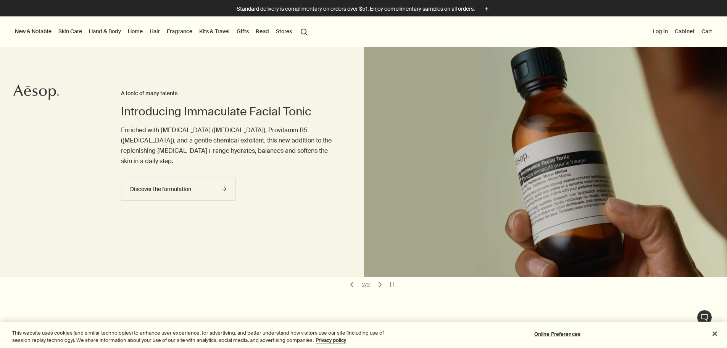
click at [161, 33] on link "Hair" at bounding box center [154, 31] width 13 height 10
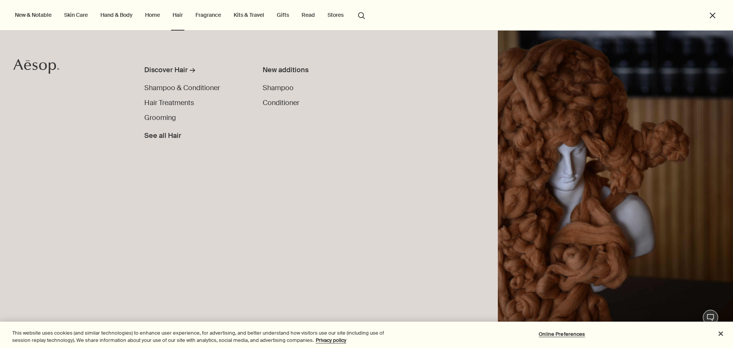
click at [177, 118] on li "Grooming" at bounding box center [192, 118] width 97 height 10
click at [168, 118] on span "Grooming" at bounding box center [160, 117] width 32 height 9
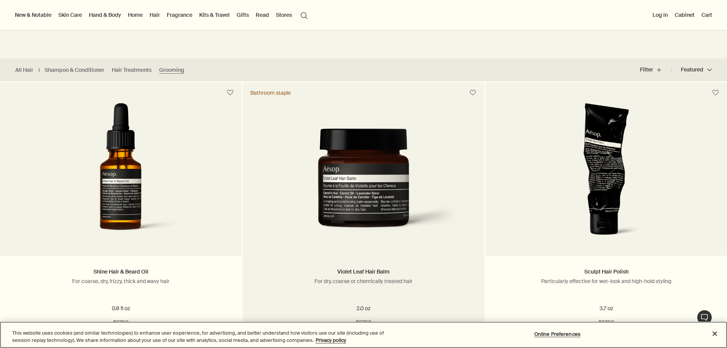
scroll to position [153, 0]
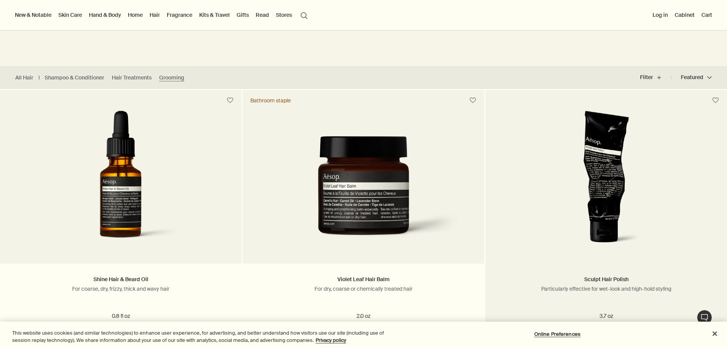
click at [613, 148] on img at bounding box center [606, 181] width 119 height 141
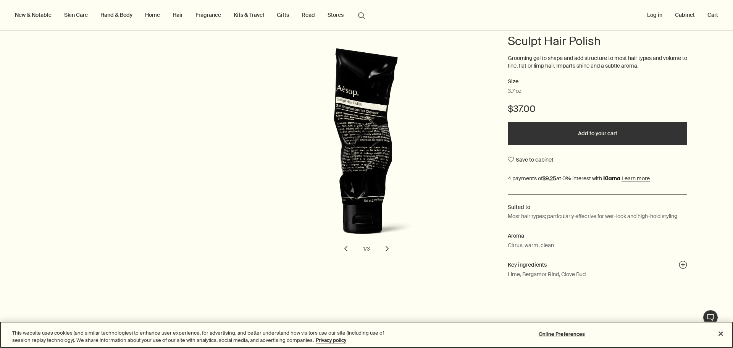
scroll to position [76, 0]
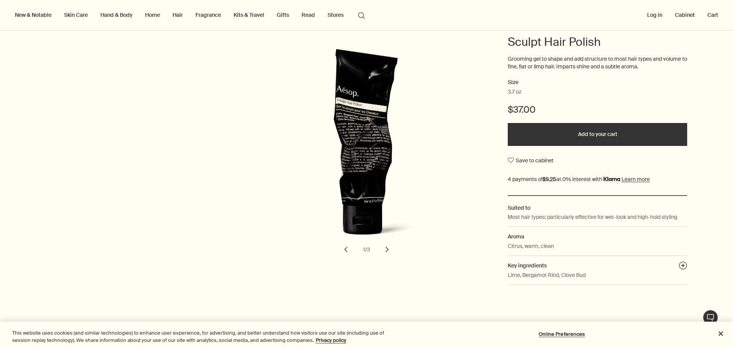
click at [379, 248] on button "chevron" at bounding box center [387, 249] width 17 height 17
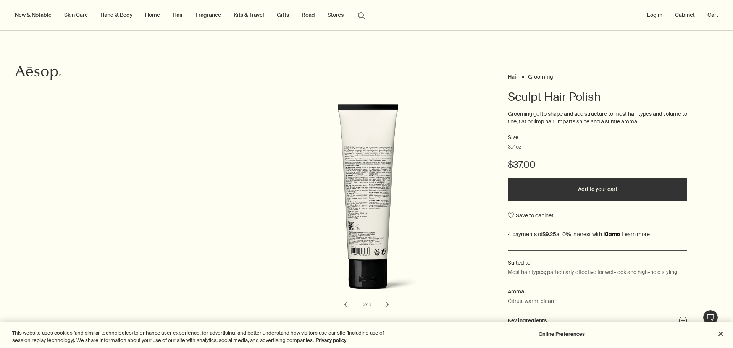
scroll to position [0, 0]
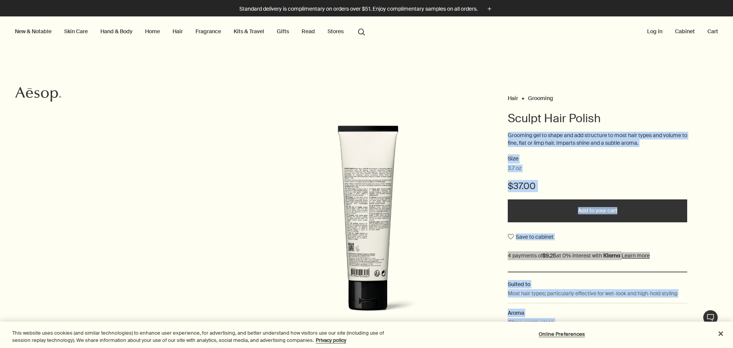
drag, startPoint x: 603, startPoint y: 115, endPoint x: 459, endPoint y: 121, distance: 144.0
click at [459, 121] on div "Hair Grooming Sculpt Hair Polish Grooming gel to shape and add structure to mos…" at bounding box center [366, 230] width 733 height 274
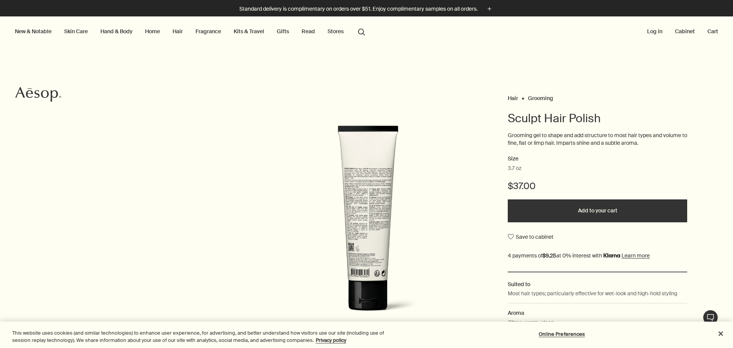
click at [503, 121] on div "Hair Grooming Sculpt Hair Polish Grooming gel to shape and add structure to mos…" at bounding box center [366, 230] width 733 height 274
click at [507, 121] on h1 "Sculpt Hair Polish" at bounding box center [596, 118] width 179 height 15
click at [583, 143] on p "Grooming gel to shape and add structure to most hair types and volume to fine, …" at bounding box center [596, 139] width 179 height 15
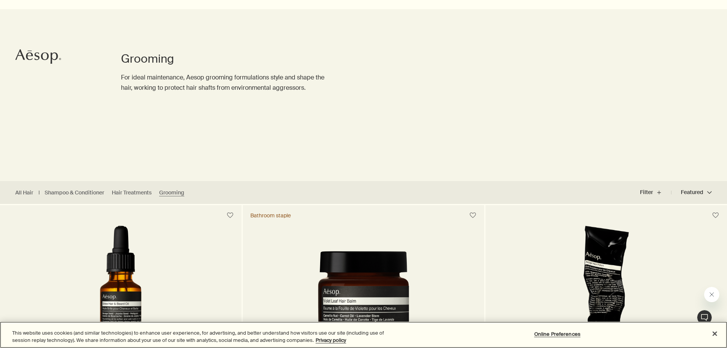
scroll to position [153, 0]
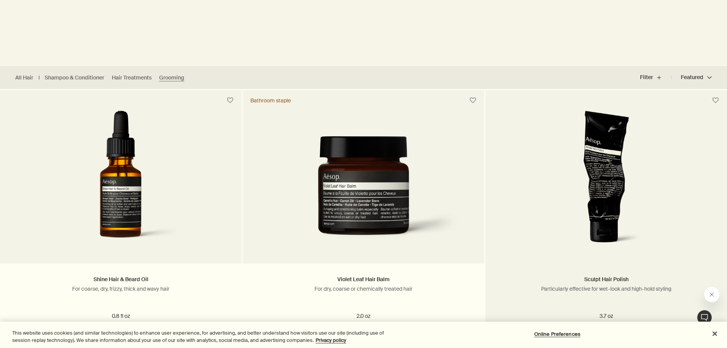
click at [572, 189] on img at bounding box center [606, 181] width 119 height 141
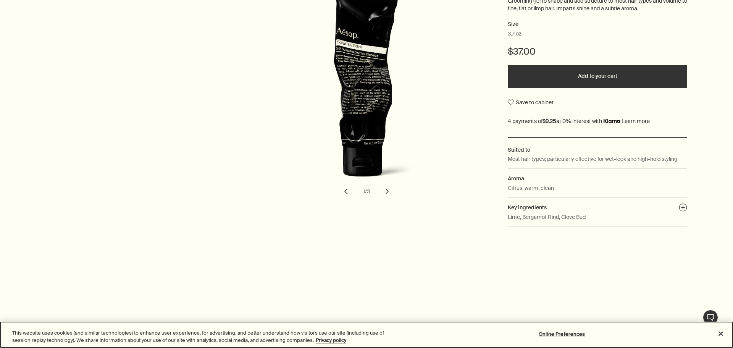
scroll to position [153, 0]
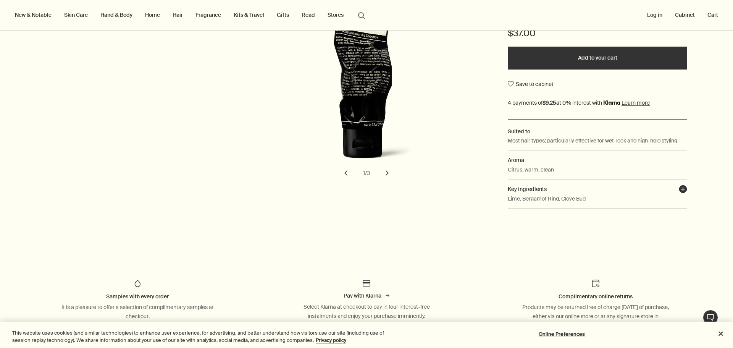
click at [681, 191] on button "plusAndCloseWithCircle" at bounding box center [682, 190] width 8 height 11
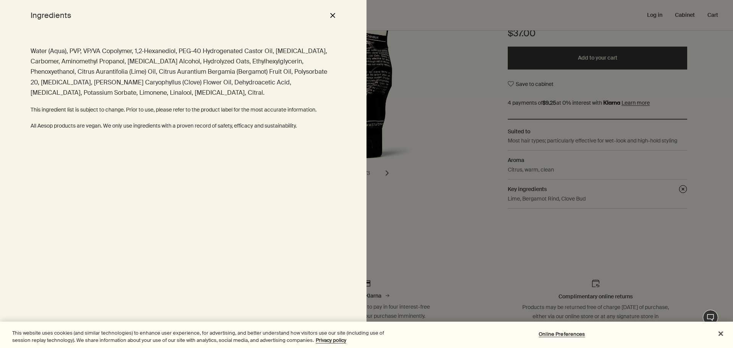
click at [329, 15] on button "close" at bounding box center [332, 15] width 9 height 13
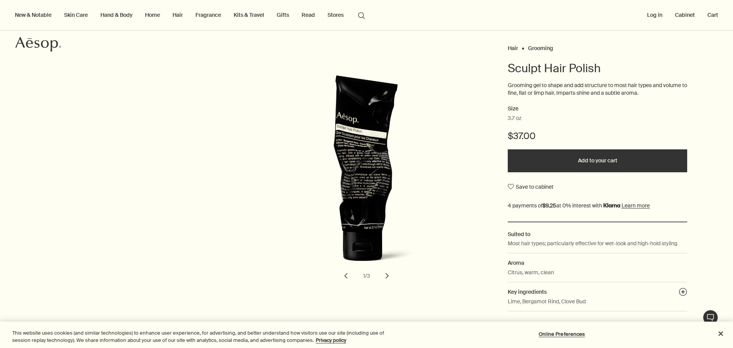
scroll to position [38, 0]
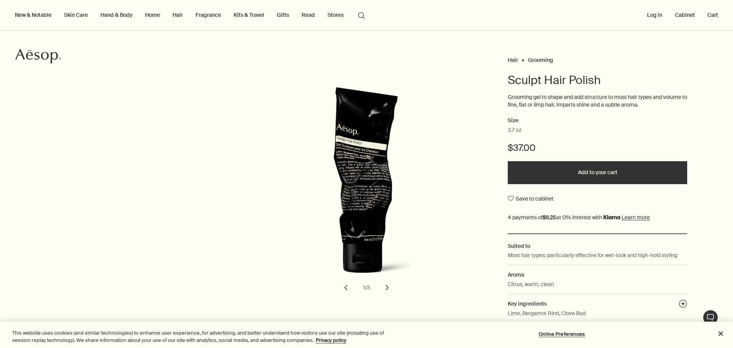
click at [383, 290] on button "chevron" at bounding box center [387, 287] width 17 height 17
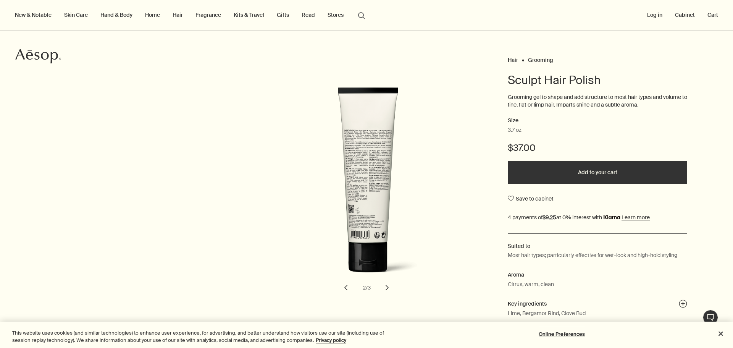
click at [383, 290] on button "chevron" at bounding box center [387, 287] width 17 height 17
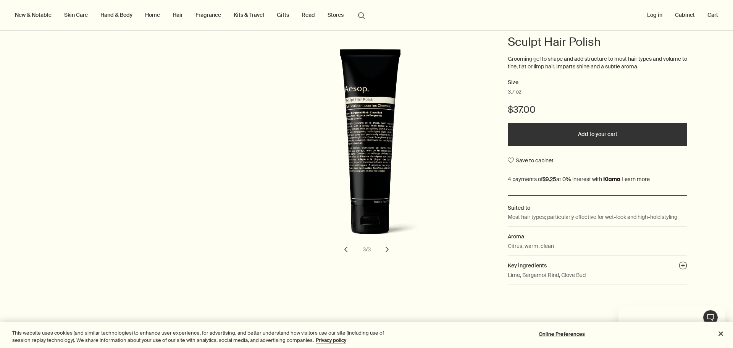
scroll to position [0, 0]
